Goal: Information Seeking & Learning: Check status

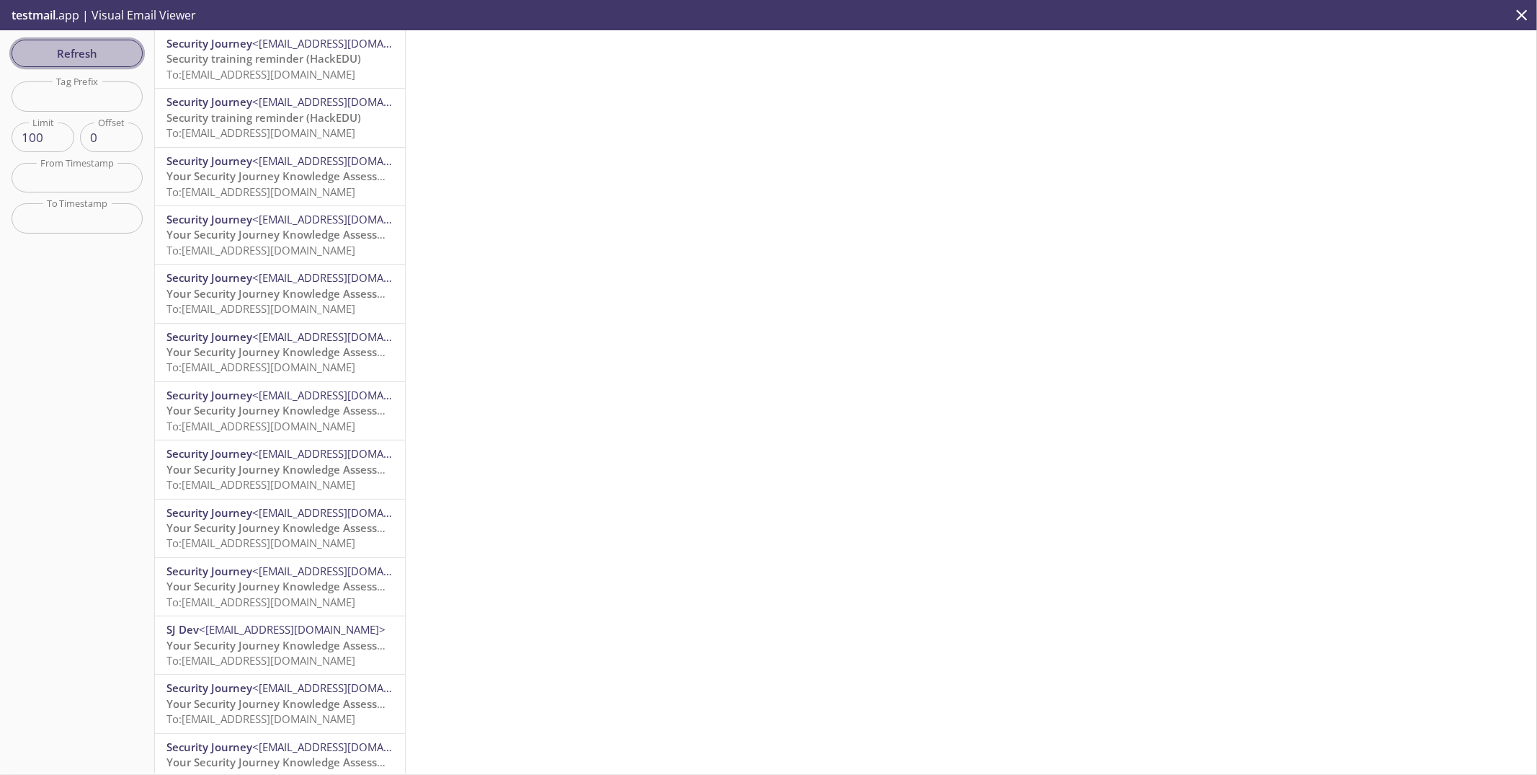
click at [107, 56] on span "Refresh" at bounding box center [77, 53] width 108 height 19
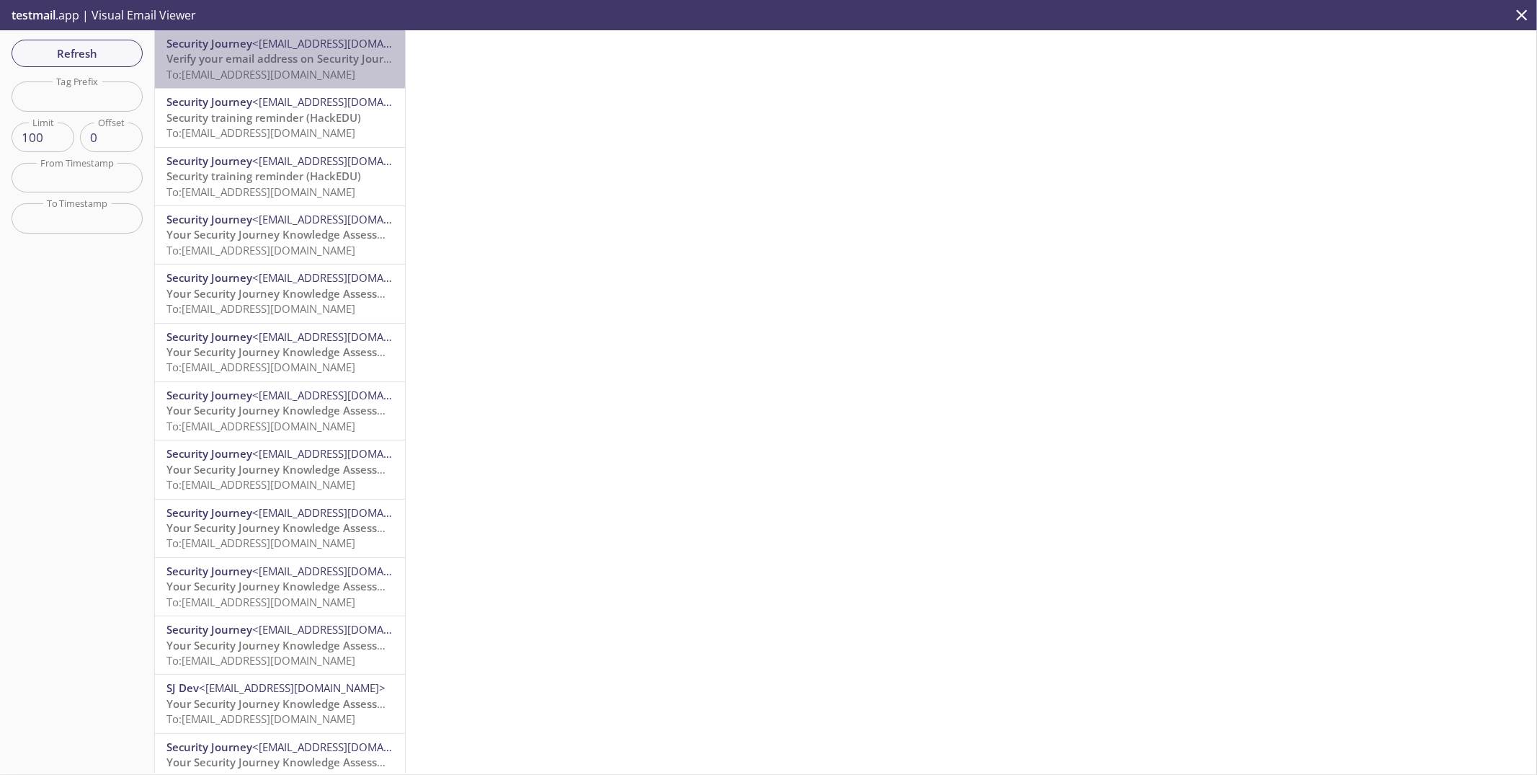
click at [293, 78] on span "To: [EMAIL_ADDRESS][DOMAIN_NAME]" at bounding box center [260, 74] width 189 height 14
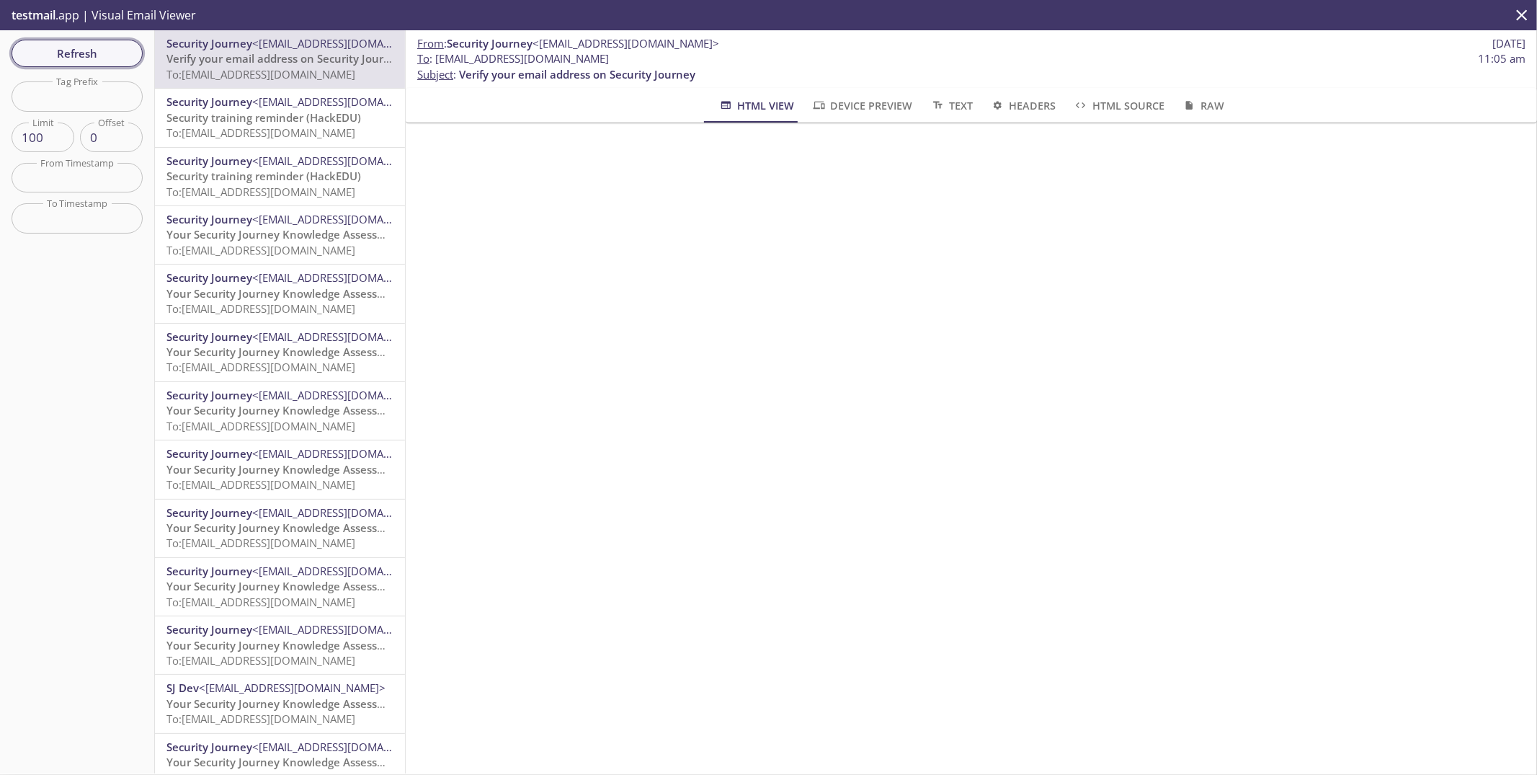
click at [94, 52] on span "Refresh" at bounding box center [77, 53] width 108 height 19
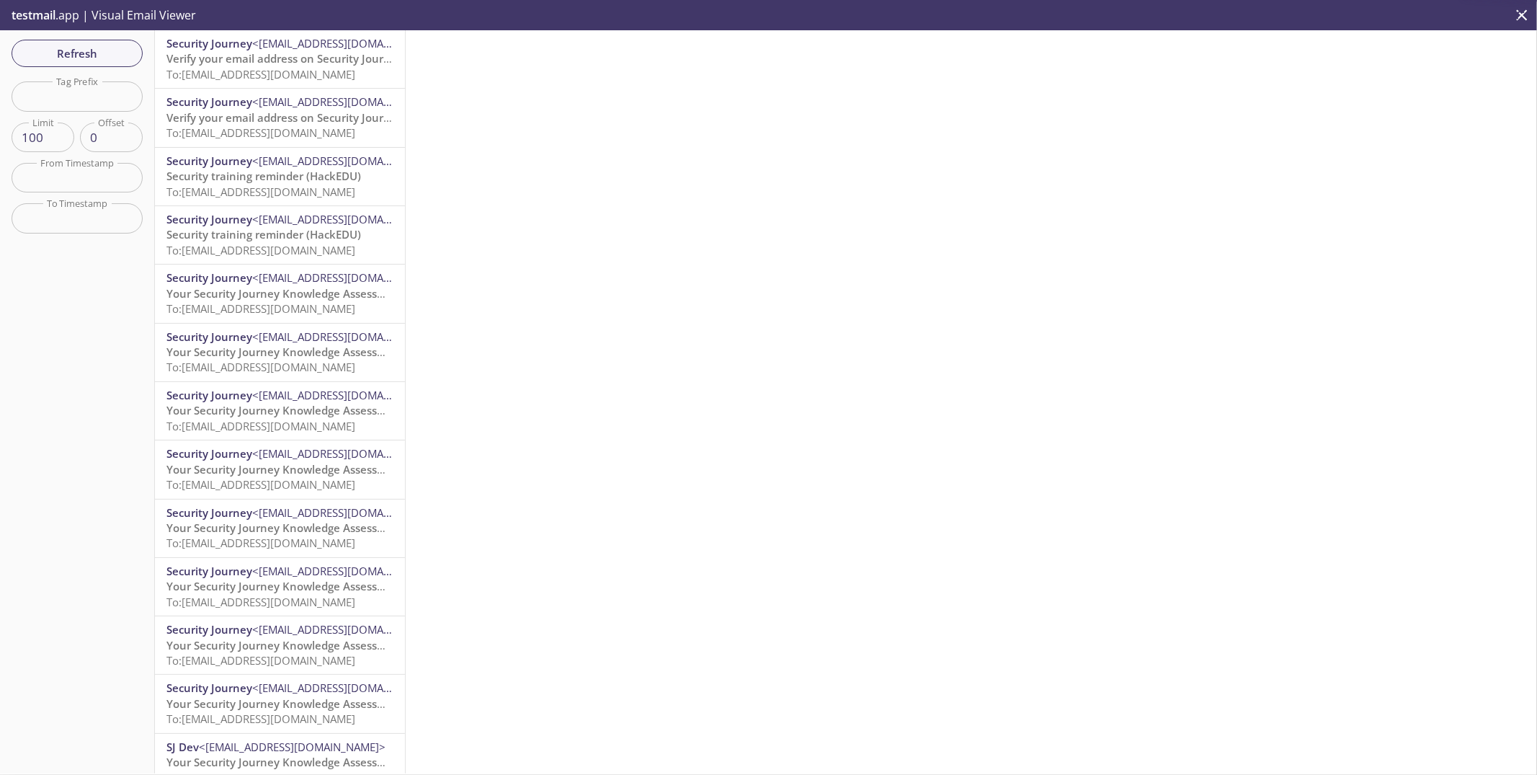
click at [260, 63] on span "Verify your email address on Security Journey" at bounding box center [284, 58] width 236 height 14
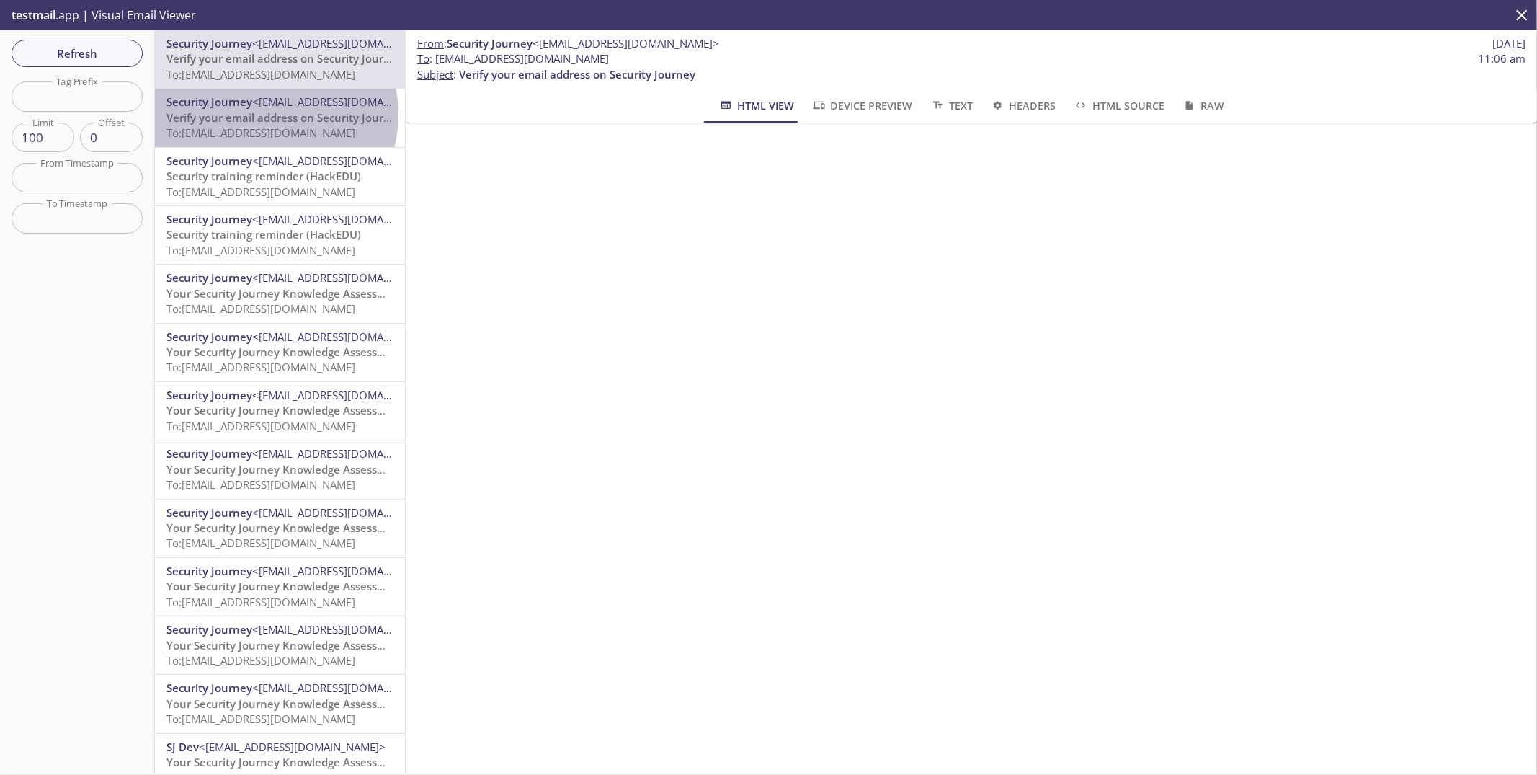
click at [263, 114] on span "Verify your email address on Security Journey" at bounding box center [284, 117] width 236 height 14
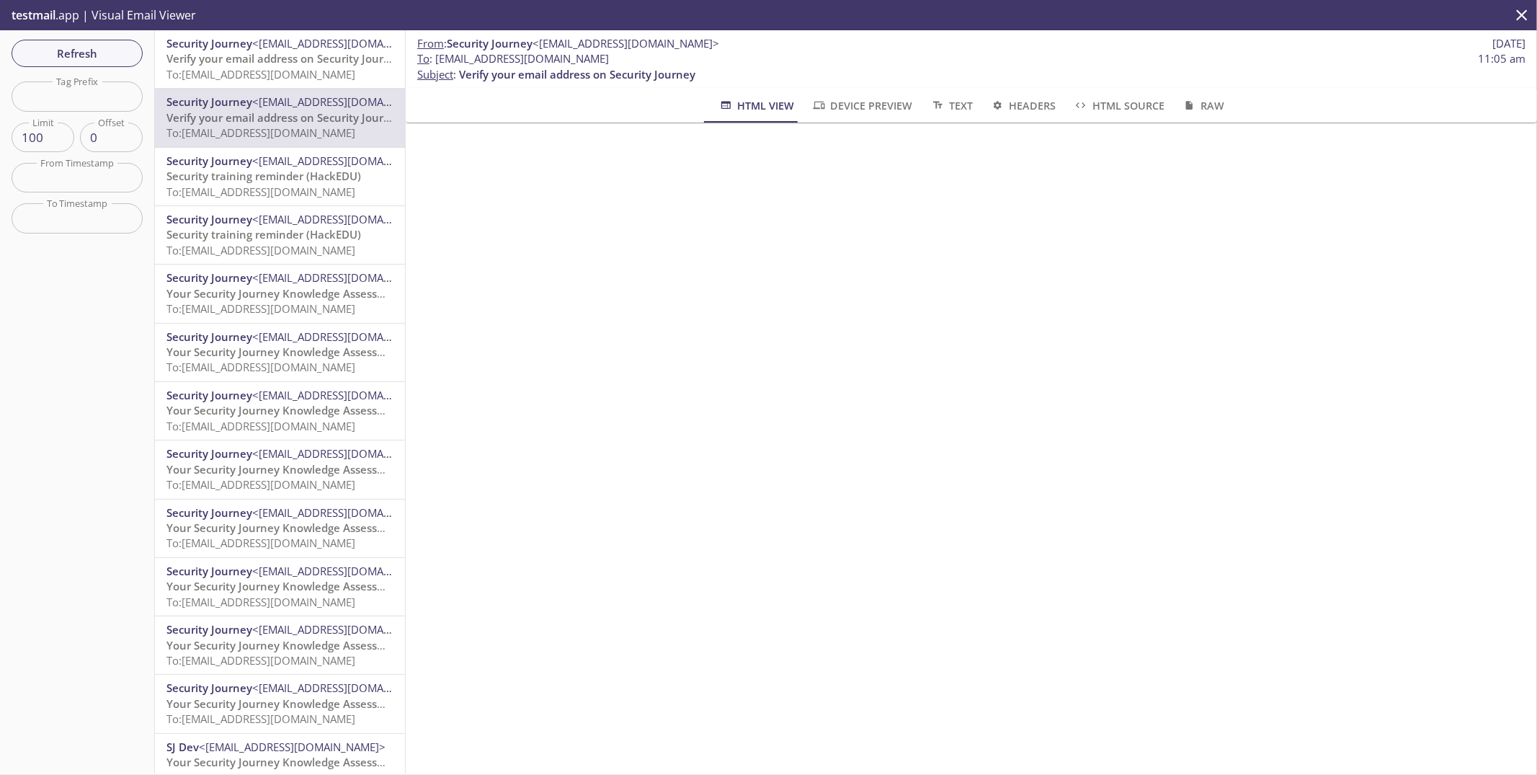
click at [262, 67] on span "To: [EMAIL_ADDRESS][DOMAIN_NAME]" at bounding box center [260, 74] width 189 height 14
click at [99, 47] on span "Refresh" at bounding box center [77, 53] width 108 height 19
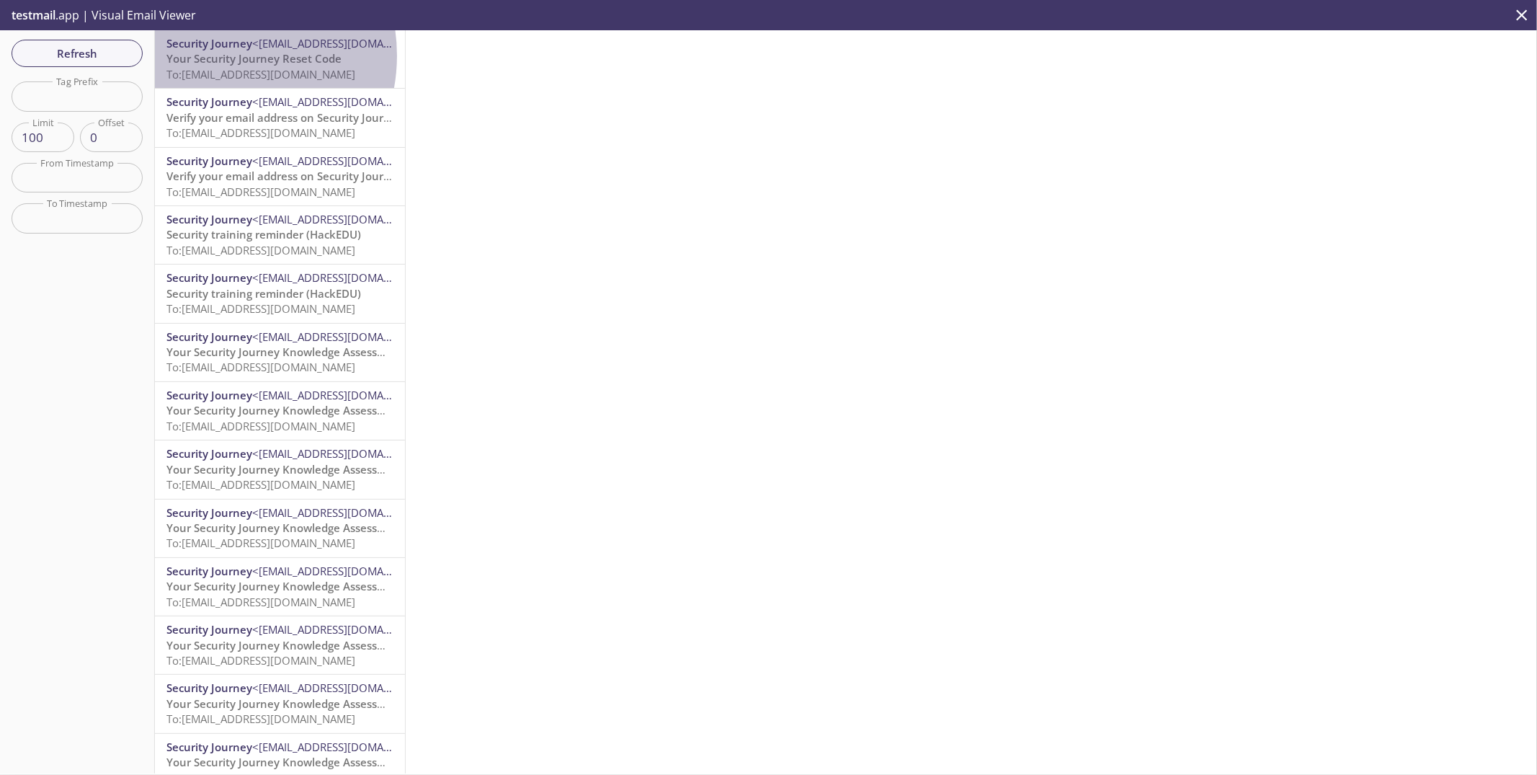
click at [215, 55] on span "Your Security Journey Reset Code" at bounding box center [253, 58] width 175 height 14
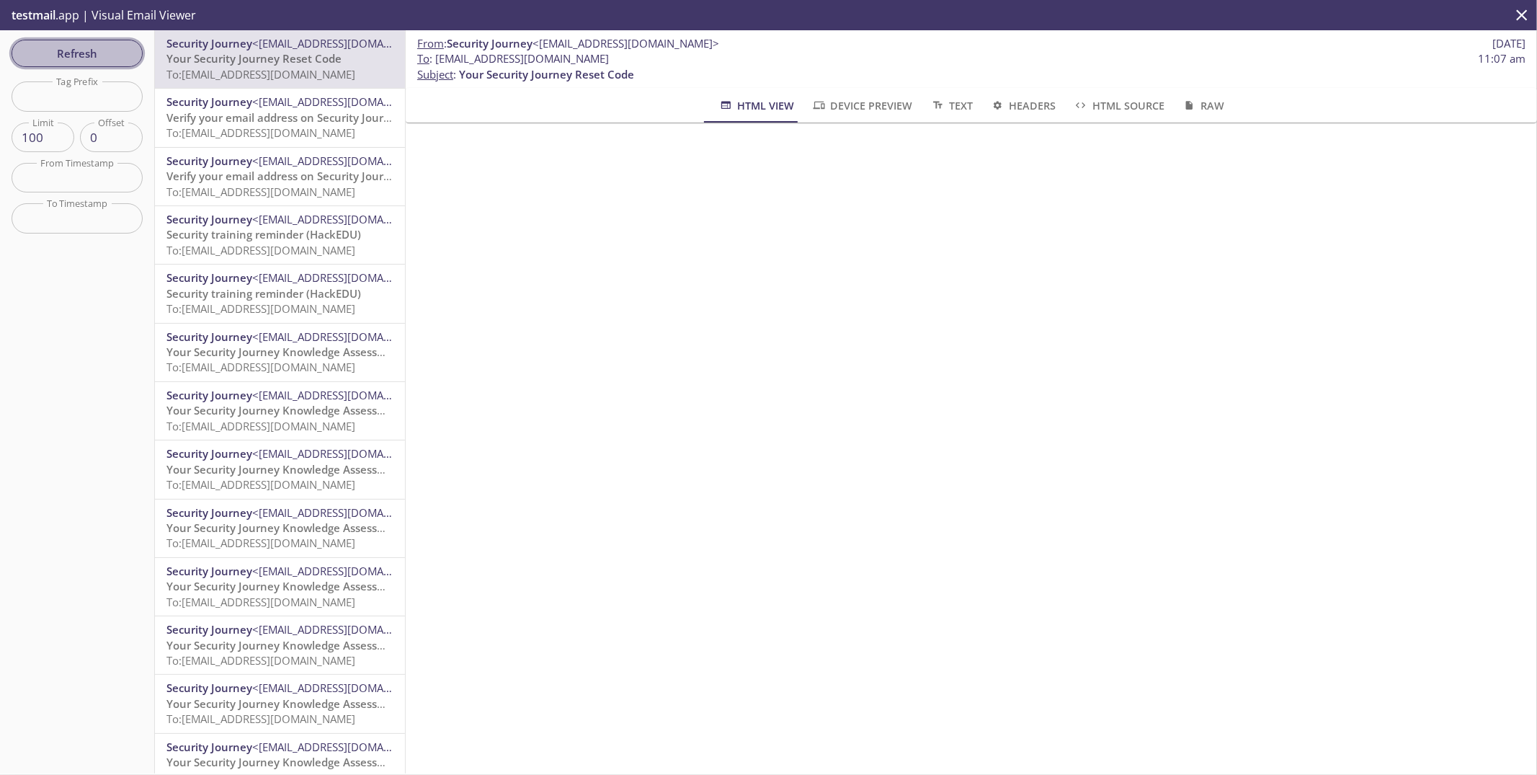
click at [75, 52] on span "Refresh" at bounding box center [77, 53] width 108 height 19
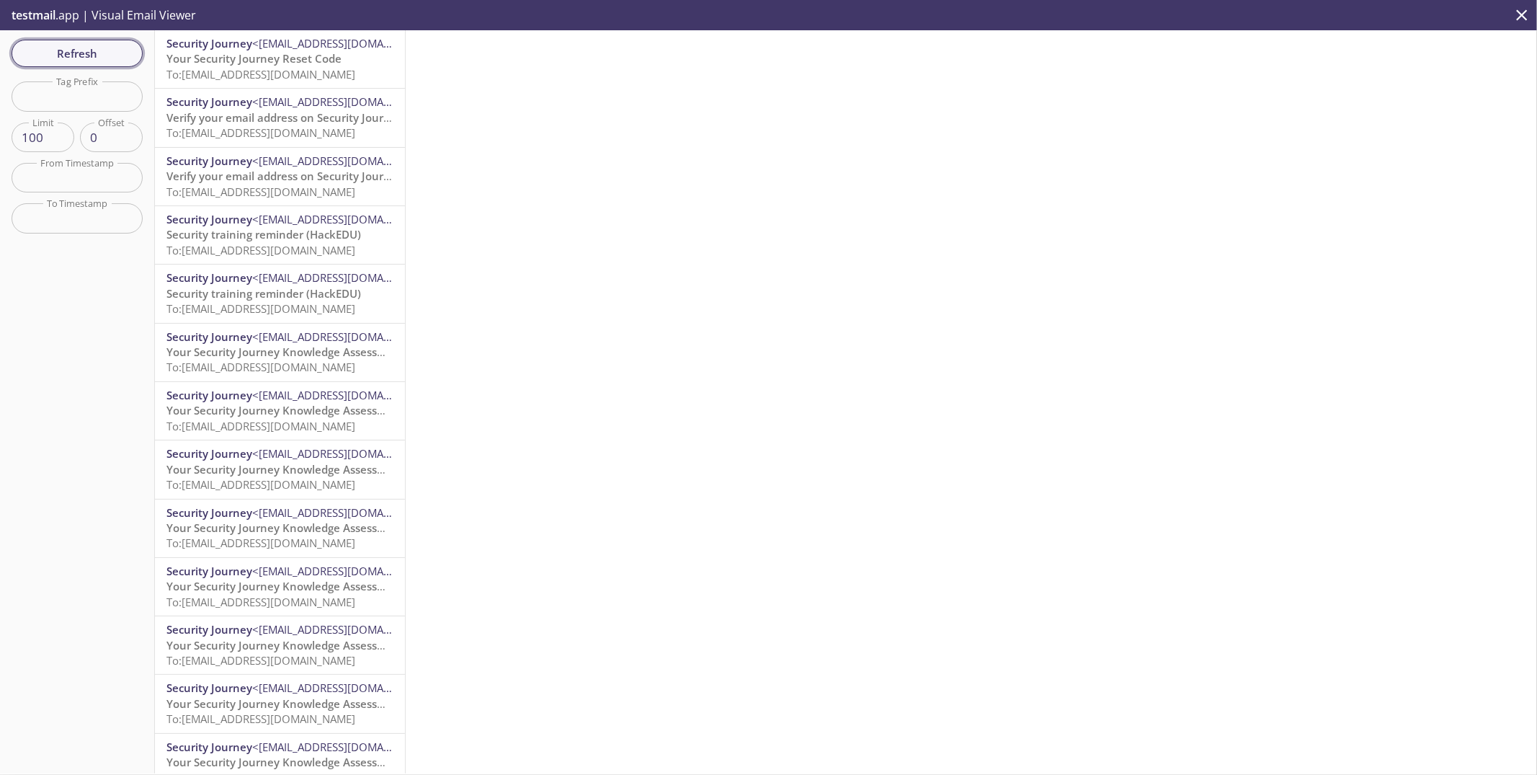
click at [116, 61] on span "Refresh" at bounding box center [77, 53] width 108 height 19
click at [276, 50] on span "<[EMAIL_ADDRESS][DOMAIN_NAME]>" at bounding box center [345, 43] width 187 height 14
